Goal: Transaction & Acquisition: Purchase product/service

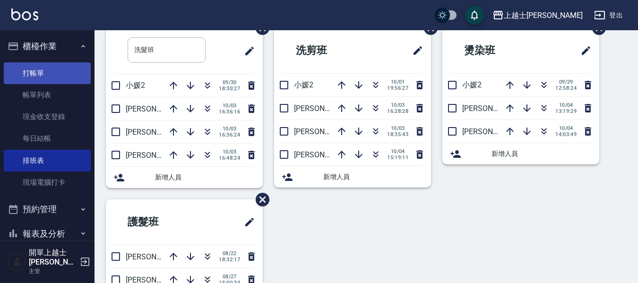
scroll to position [47, 0]
drag, startPoint x: 19, startPoint y: 73, endPoint x: 33, endPoint y: 62, distance: 17.2
click at [21, 72] on link "打帳單" at bounding box center [47, 73] width 87 height 22
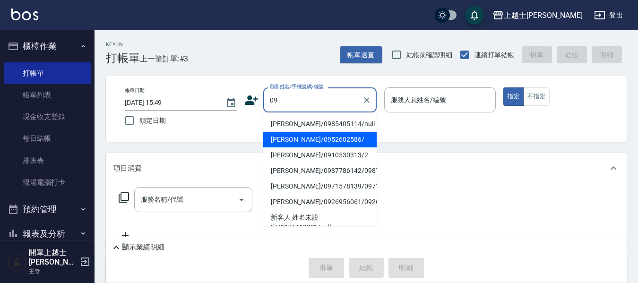
type input "[PERSON_NAME]/0952602586/"
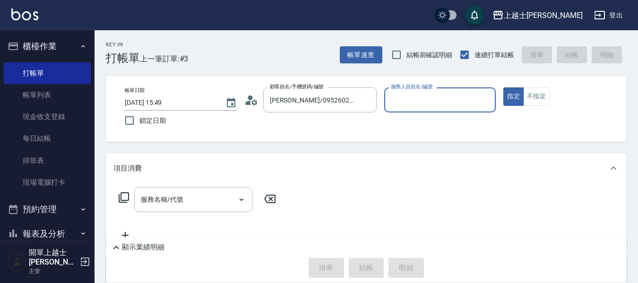
type input "[PERSON_NAME]-12"
click at [503, 87] on button "指定" at bounding box center [513, 96] width 20 height 18
type button "true"
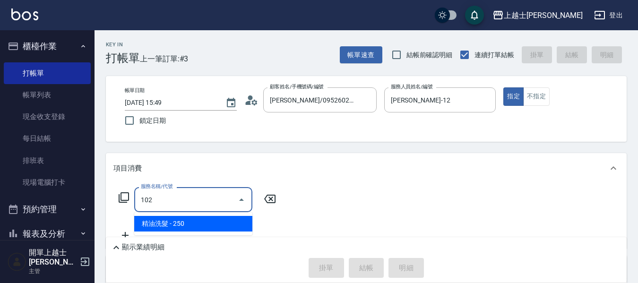
type input "精油洗髮(102)"
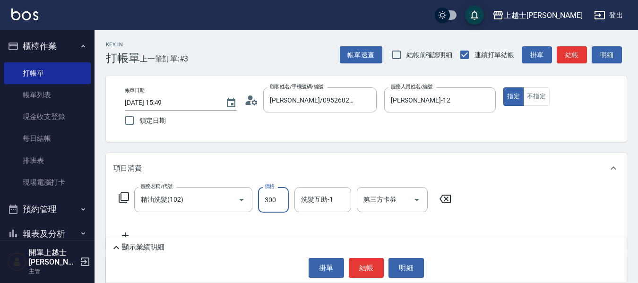
type input "300"
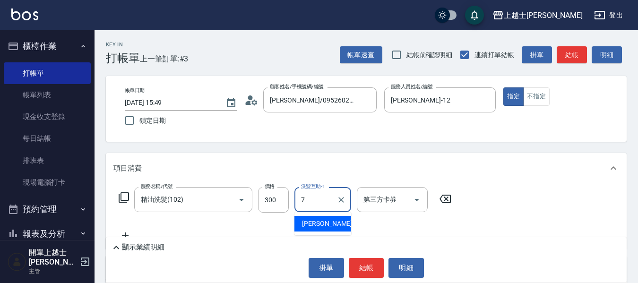
type input "[PERSON_NAME]-7"
